Goal: Navigation & Orientation: Understand site structure

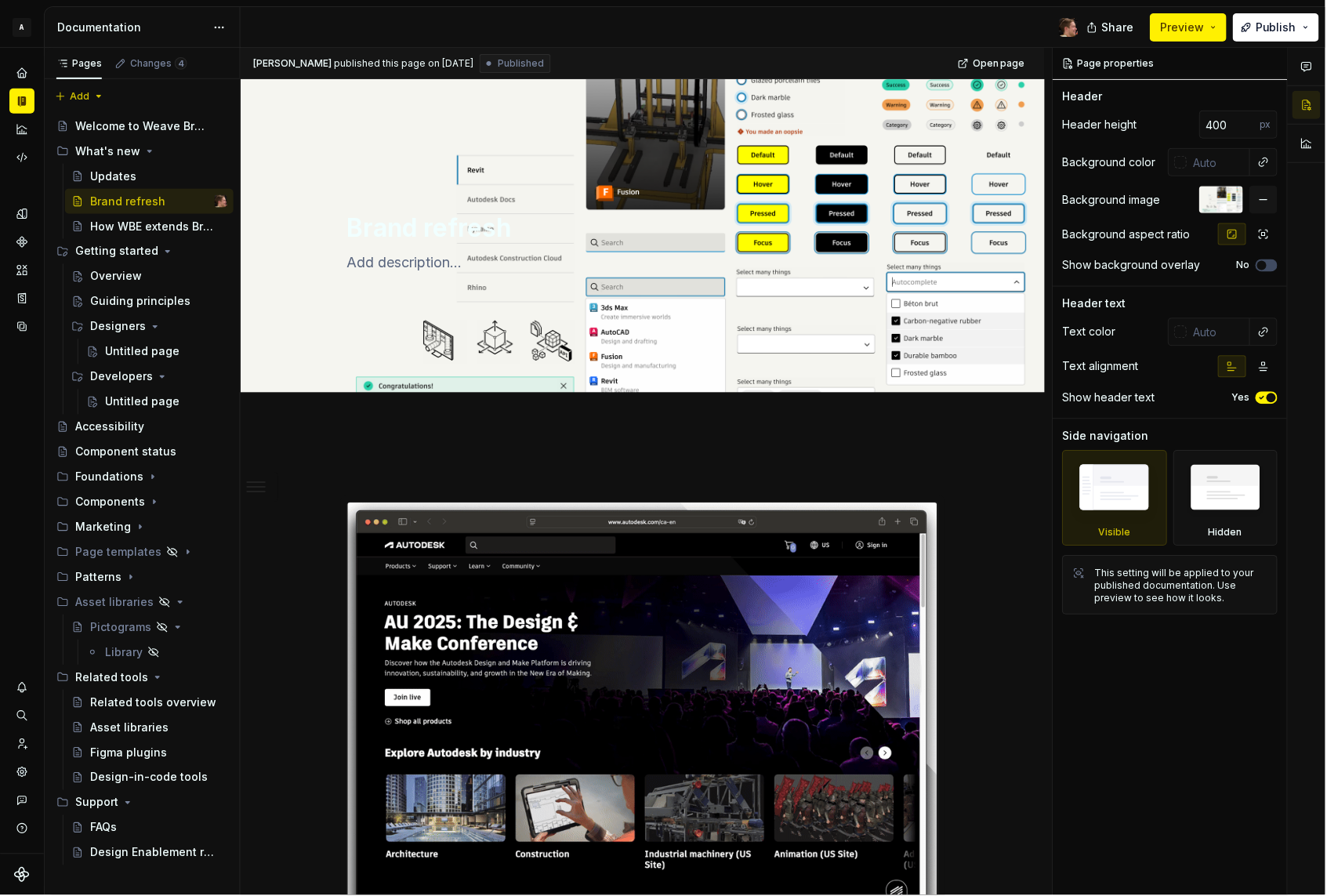
type textarea "*"
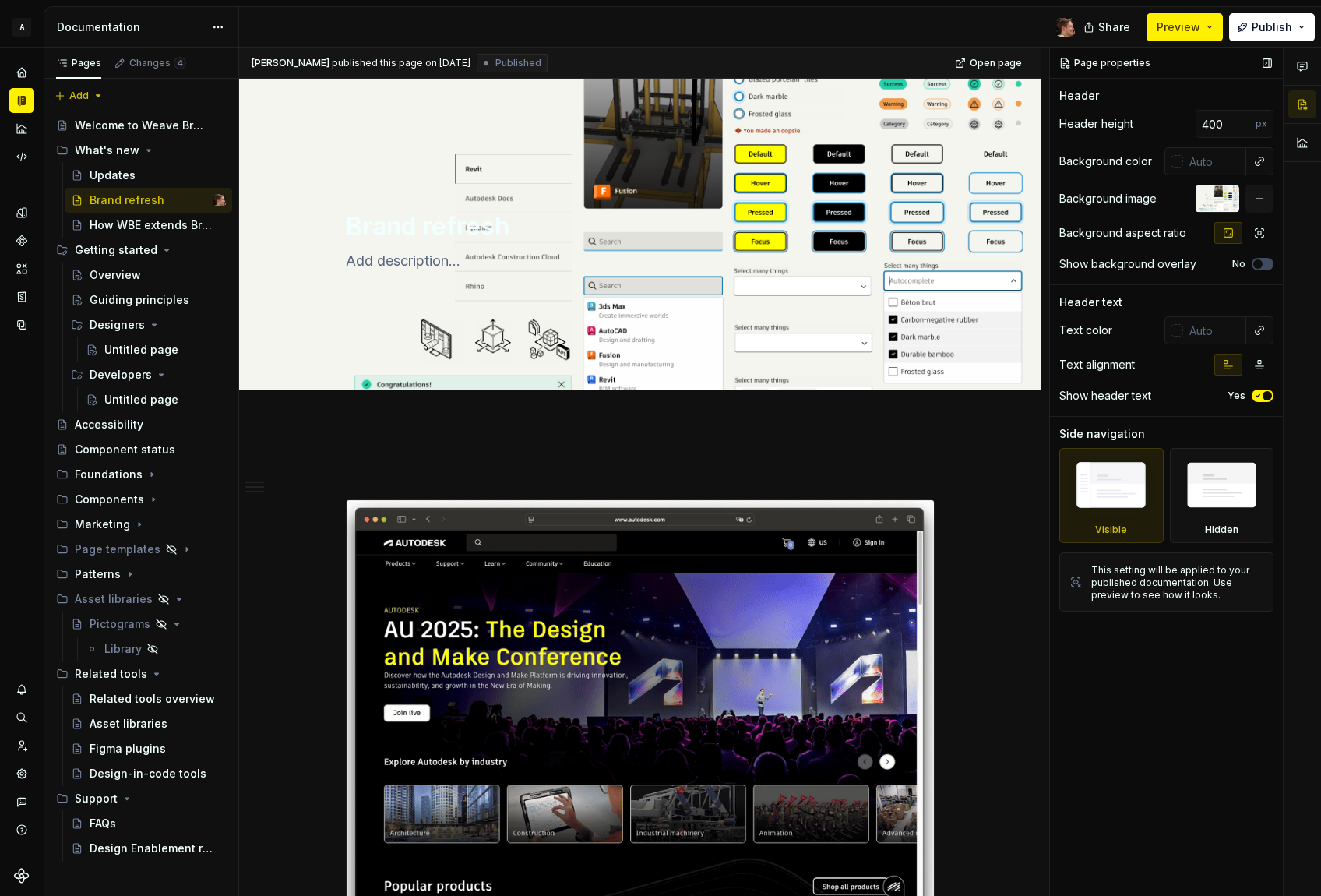
type textarea "*"
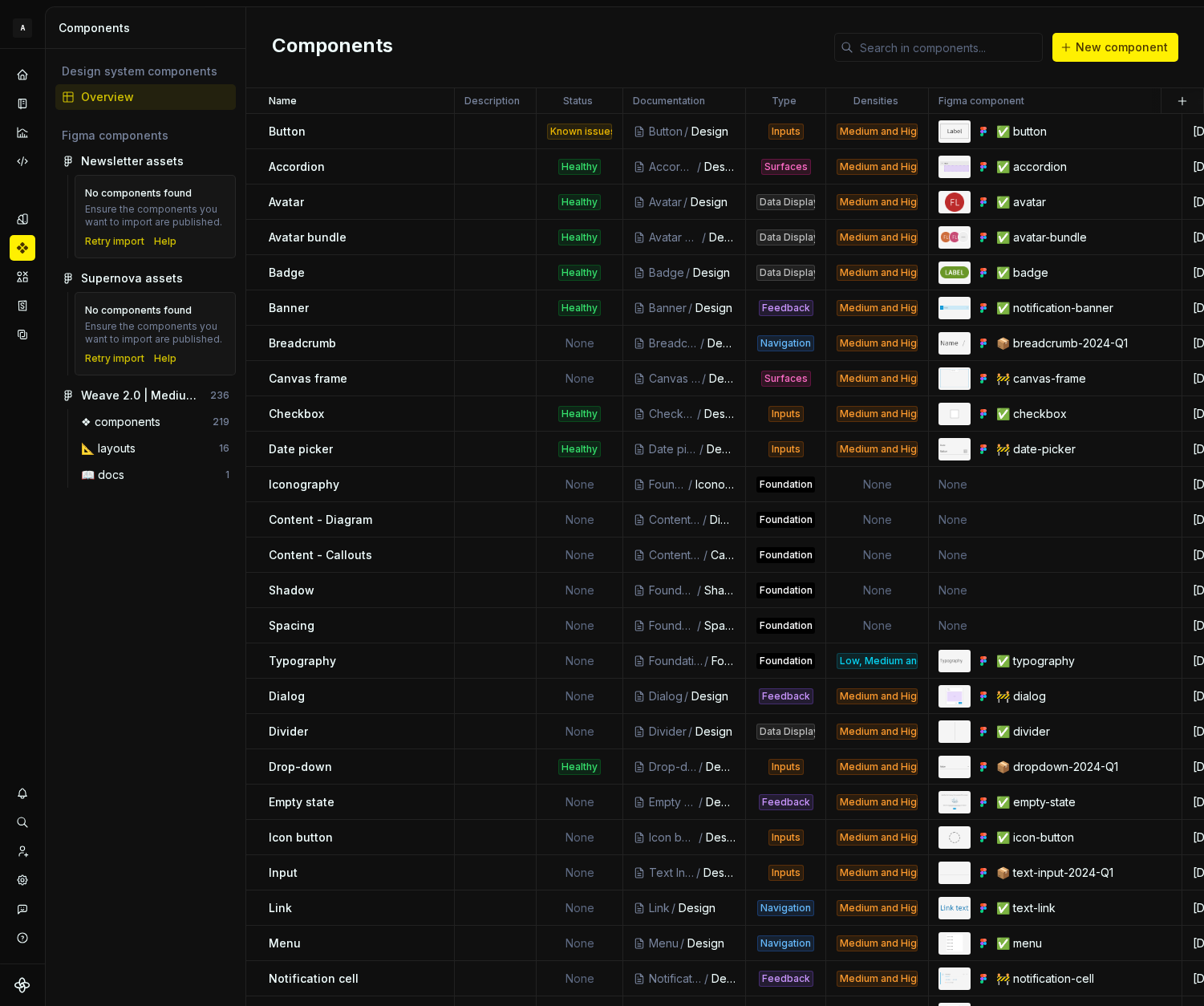
click at [660, 56] on div "Components New component" at bounding box center [725, 48] width 958 height 81
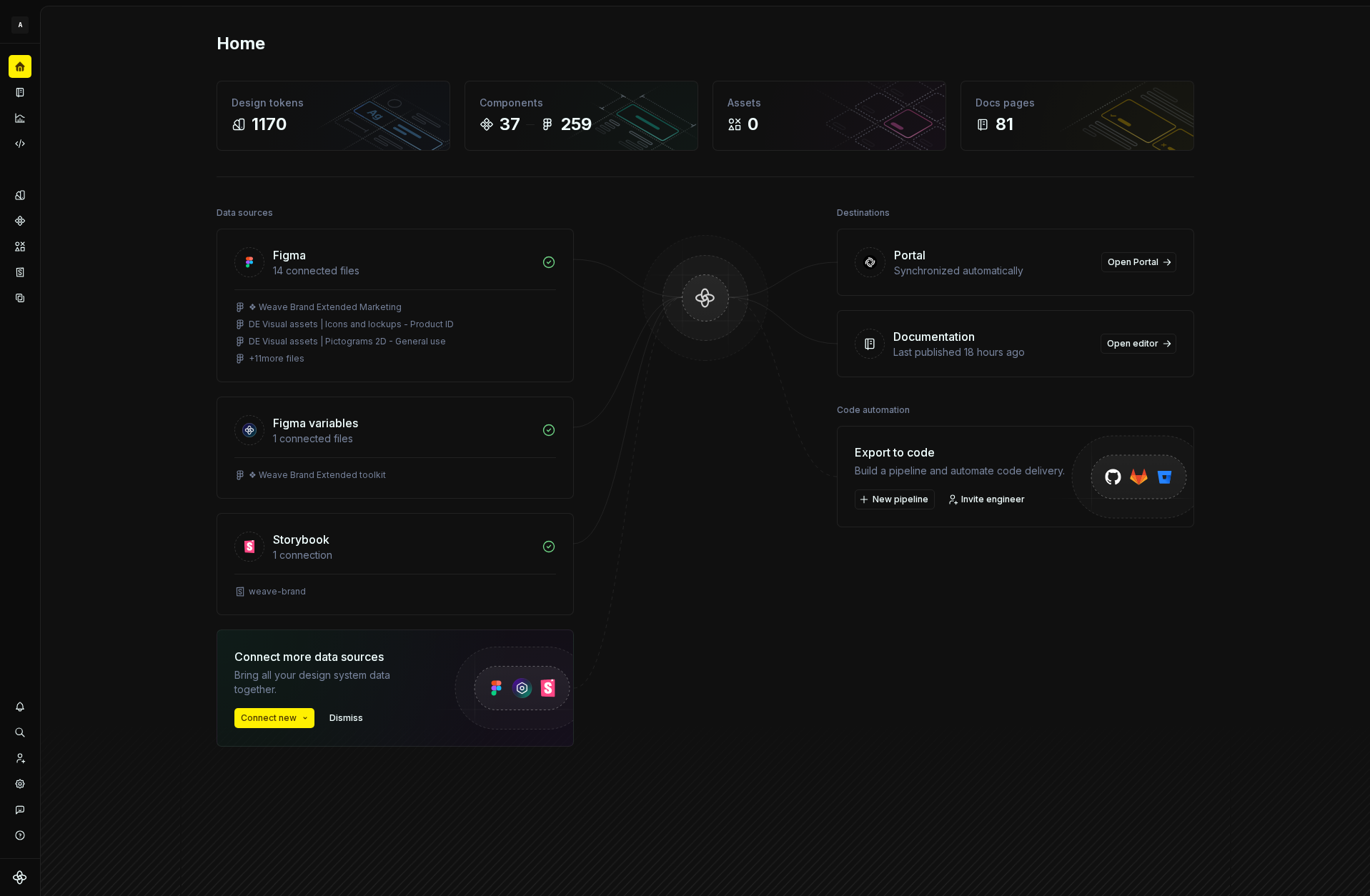
click at [668, 658] on div at bounding box center [705, 510] width 143 height 615
click at [28, 44] on button "Expand sidebar" at bounding box center [30, 43] width 20 height 20
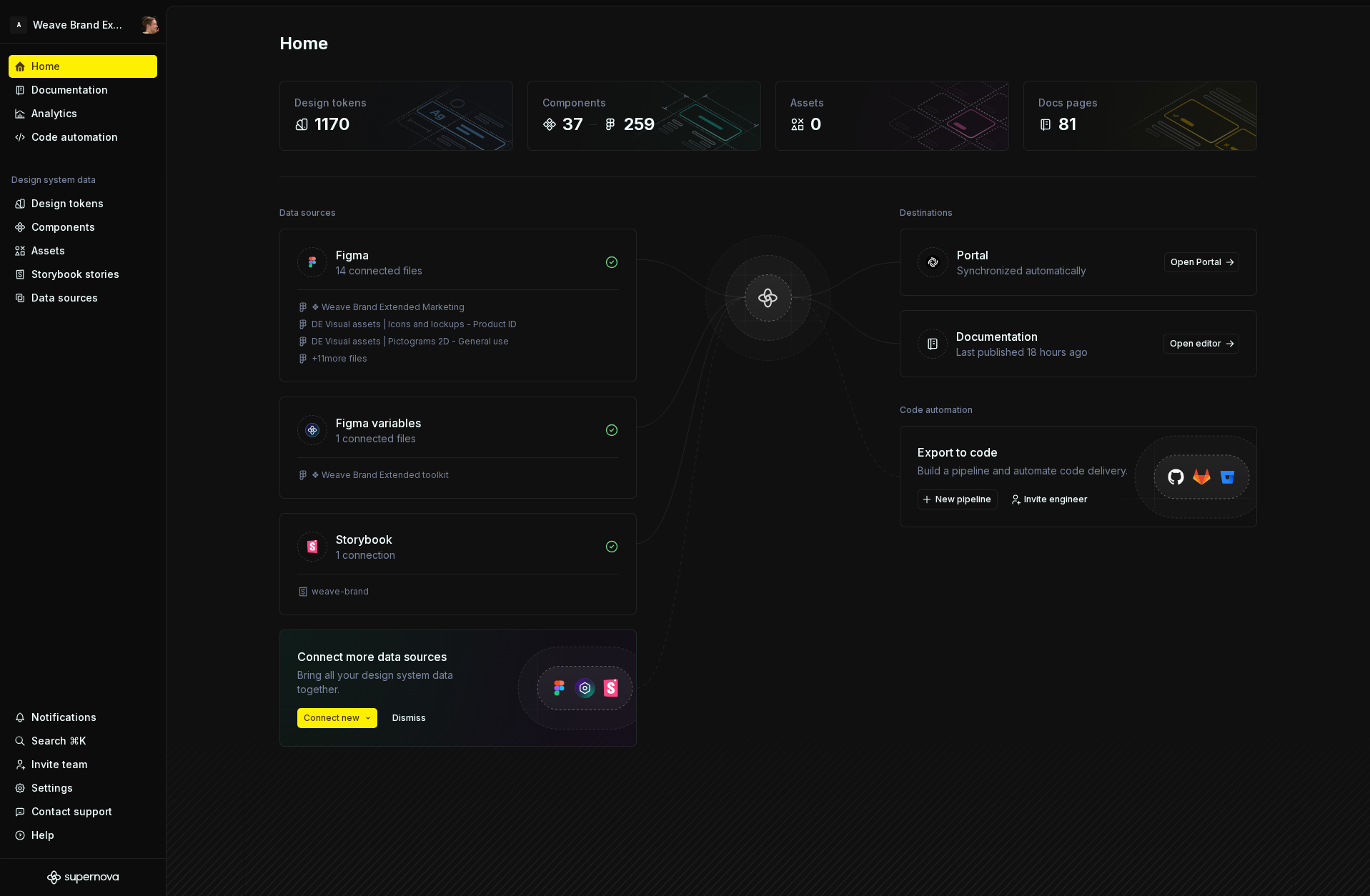
click at [991, 672] on div "Destinations Portal Synchronized automatically Open Portal Documentation Last p…" at bounding box center [1078, 510] width 357 height 615
